Goal: Information Seeking & Learning: Find specific fact

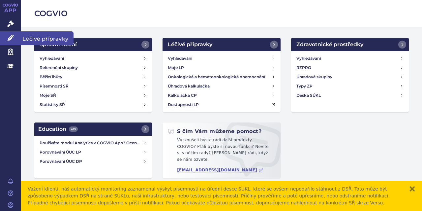
click at [15, 37] on link "Léčivé přípravky" at bounding box center [10, 38] width 21 height 14
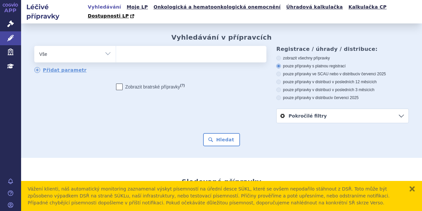
click at [126, 46] on ul at bounding box center [190, 53] width 149 height 14
click at [116, 46] on select at bounding box center [116, 54] width 0 height 16
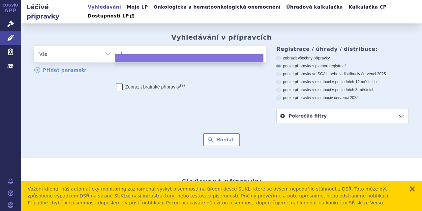
type input "ly"
type input "lyn"
type input "lynp"
type input "lynpa"
type input "lynpar"
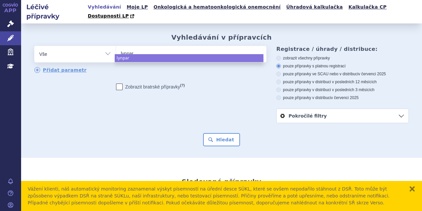
type input "lynparz"
type input "[MEDICAL_DATA]"
select select "[MEDICAL_DATA]"
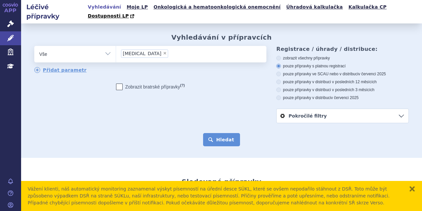
click at [212, 133] on button "Hledat" at bounding box center [221, 139] width 37 height 13
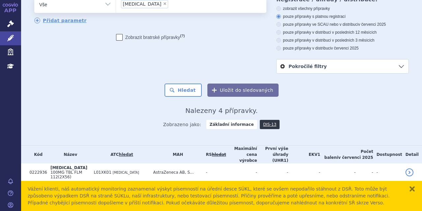
scroll to position [67, 0]
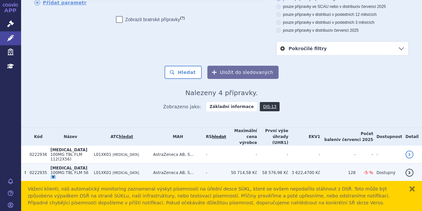
click at [223, 164] on td "-" at bounding box center [214, 173] width 23 height 18
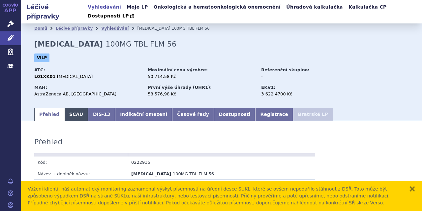
click at [75, 108] on link "SCAU" at bounding box center [76, 114] width 24 height 13
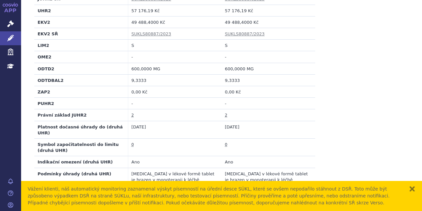
scroll to position [937, 0]
